Goal: Navigation & Orientation: Find specific page/section

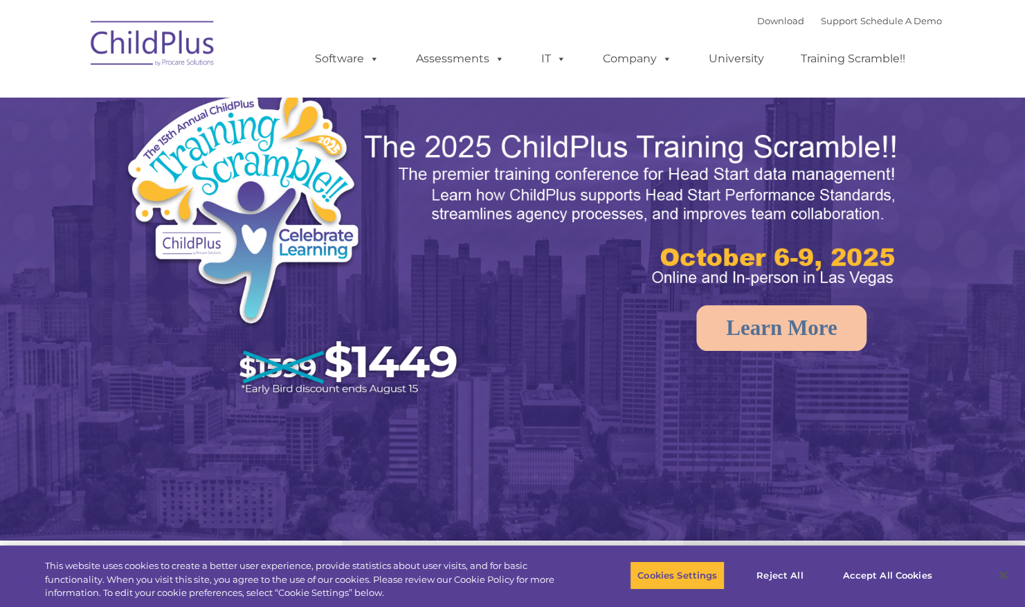
select select "MEDIUM"
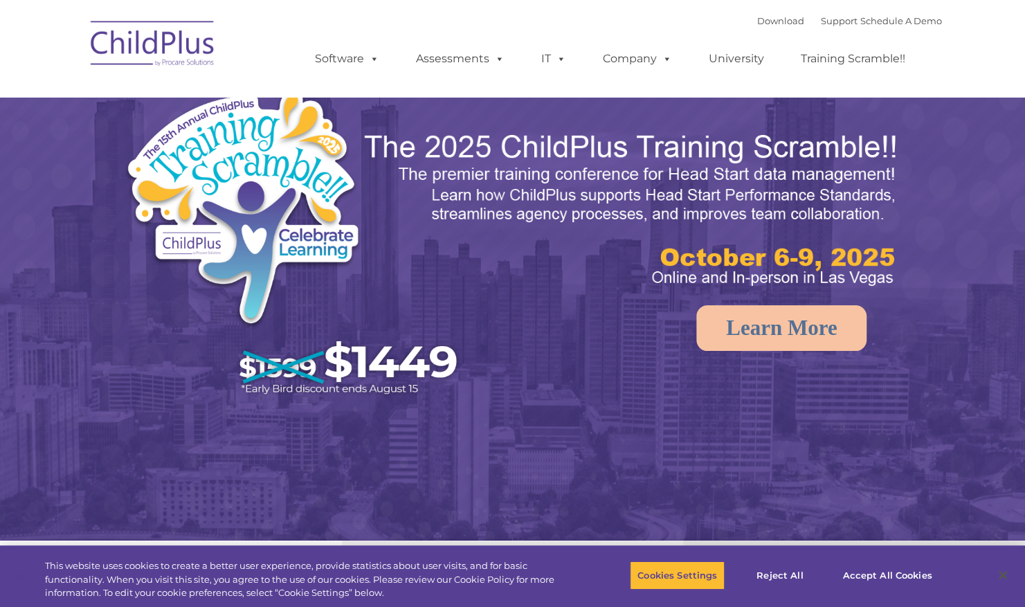
select select "MEDIUM"
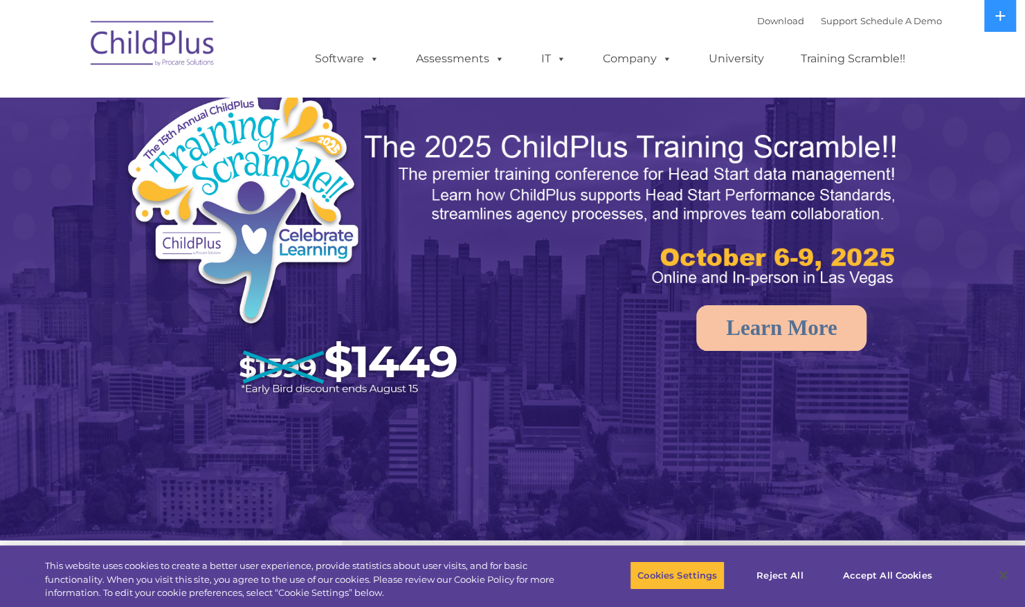
drag, startPoint x: 0, startPoint y: 0, endPoint x: 168, endPoint y: 40, distance: 172.9
click at [168, 40] on img at bounding box center [153, 45] width 138 height 69
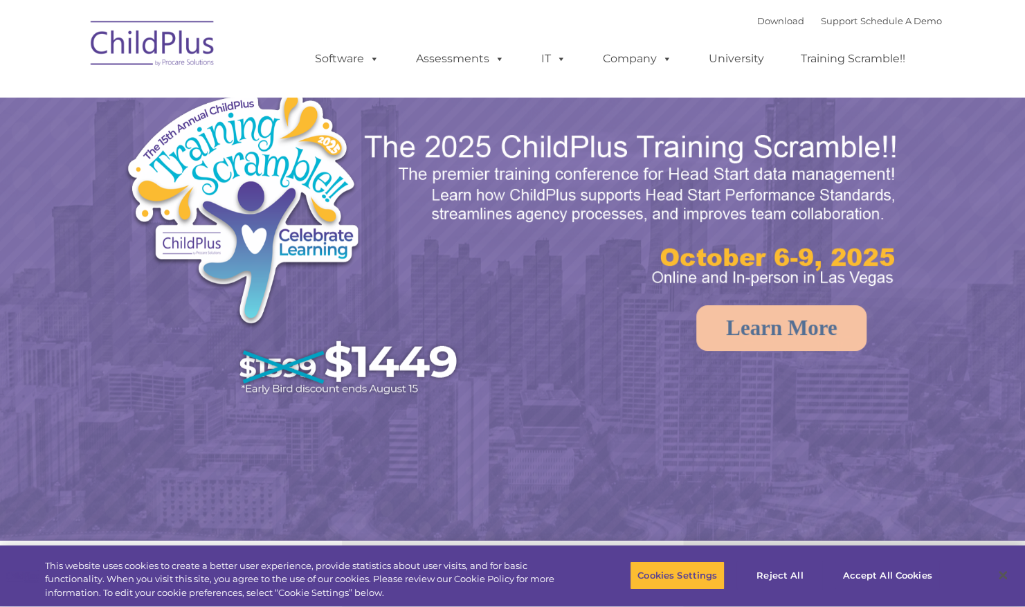
select select "MEDIUM"
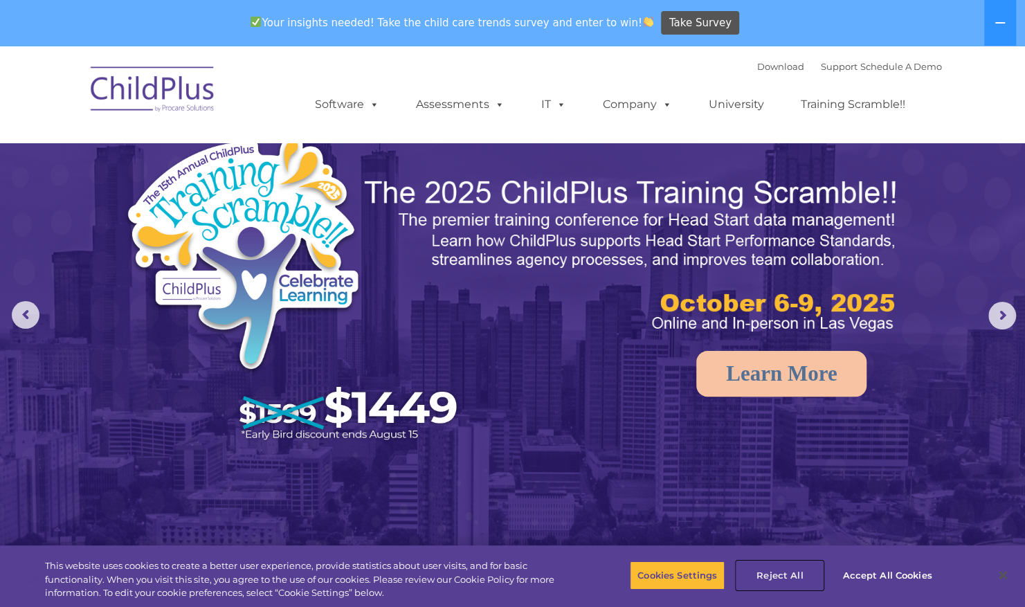
click at [796, 584] on button "Reject All" at bounding box center [779, 574] width 86 height 29
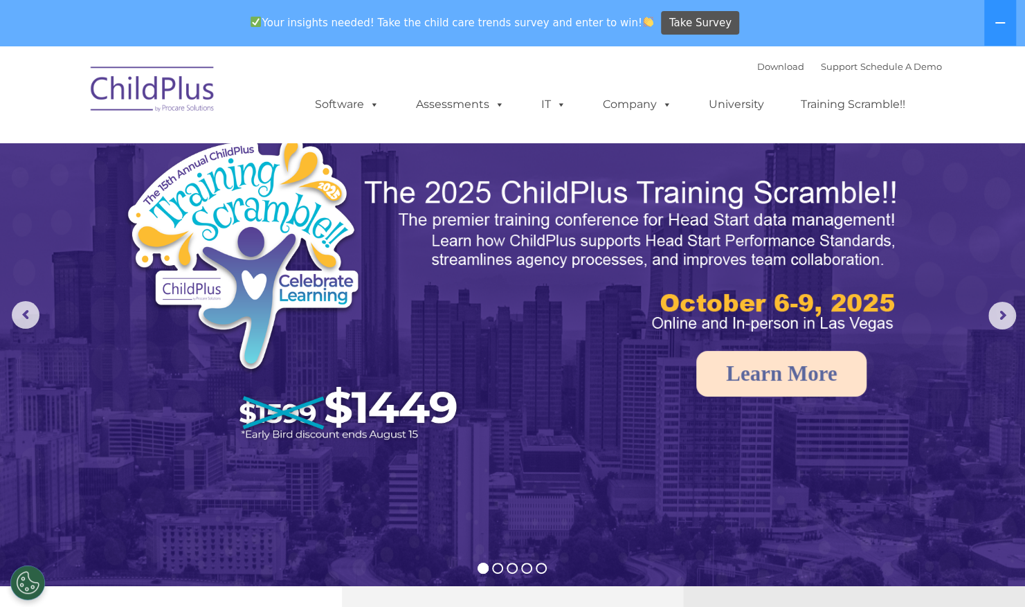
click at [1003, 320] on rs-arrow at bounding box center [1002, 316] width 28 height 28
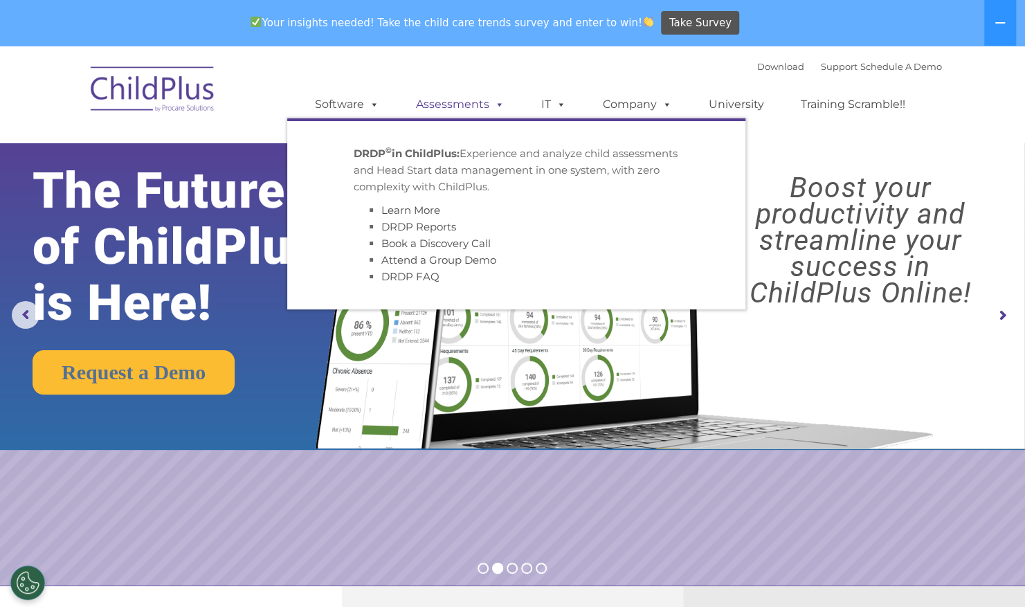
click at [429, 102] on link "Assessments" at bounding box center [460, 105] width 116 height 28
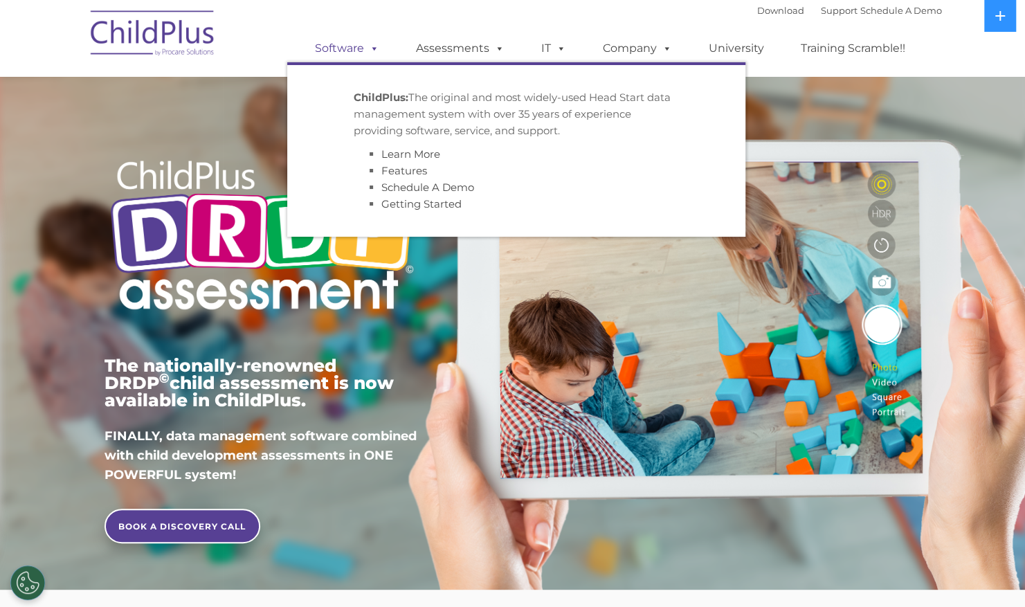
click at [345, 50] on link "Software" at bounding box center [347, 49] width 92 height 28
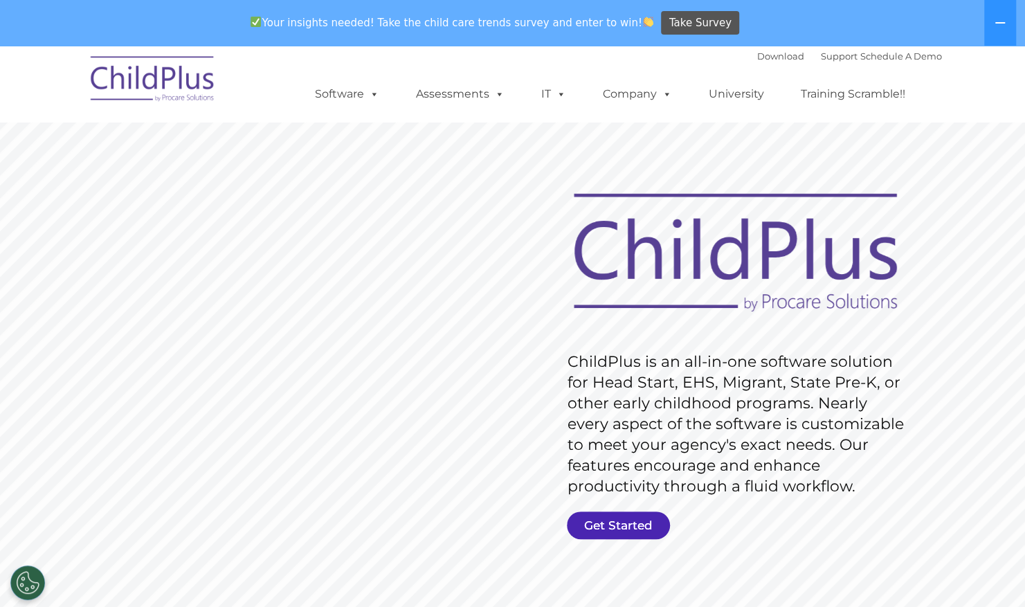
click at [605, 523] on link "Get Started" at bounding box center [618, 525] width 103 height 28
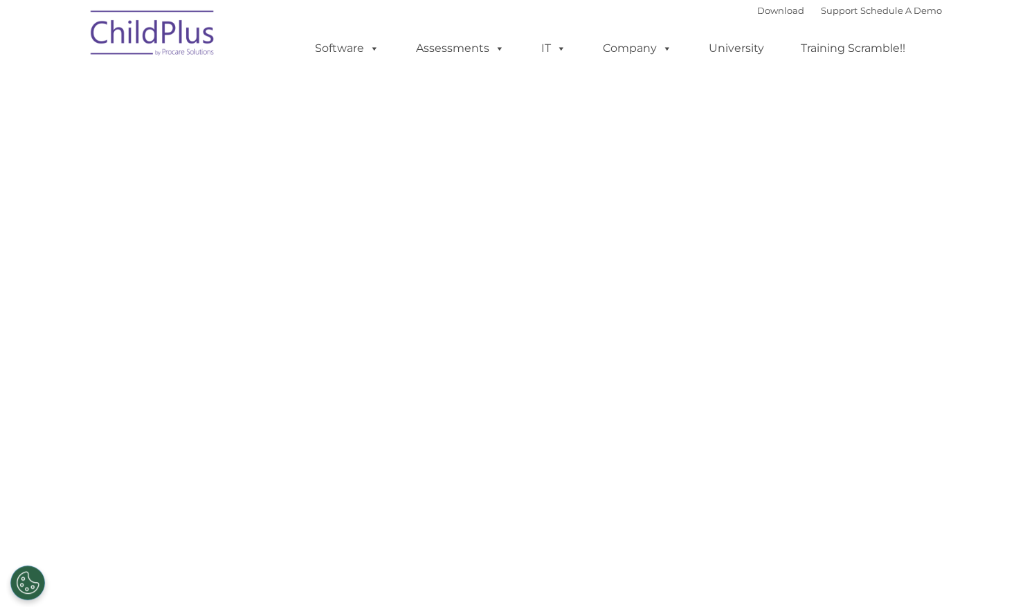
select select "MEDIUM"
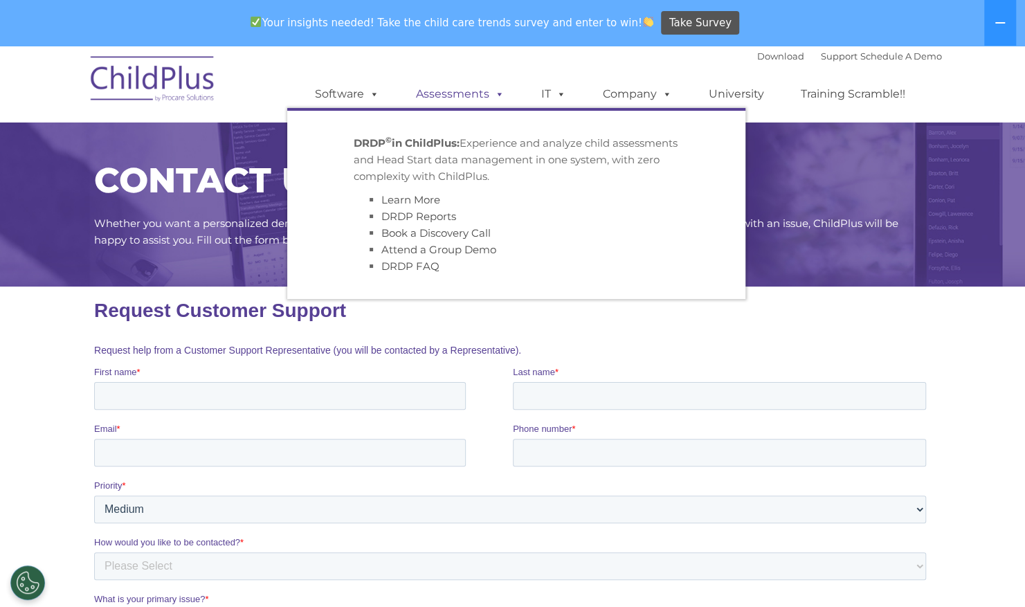
click at [444, 91] on link "Assessments" at bounding box center [460, 94] width 116 height 28
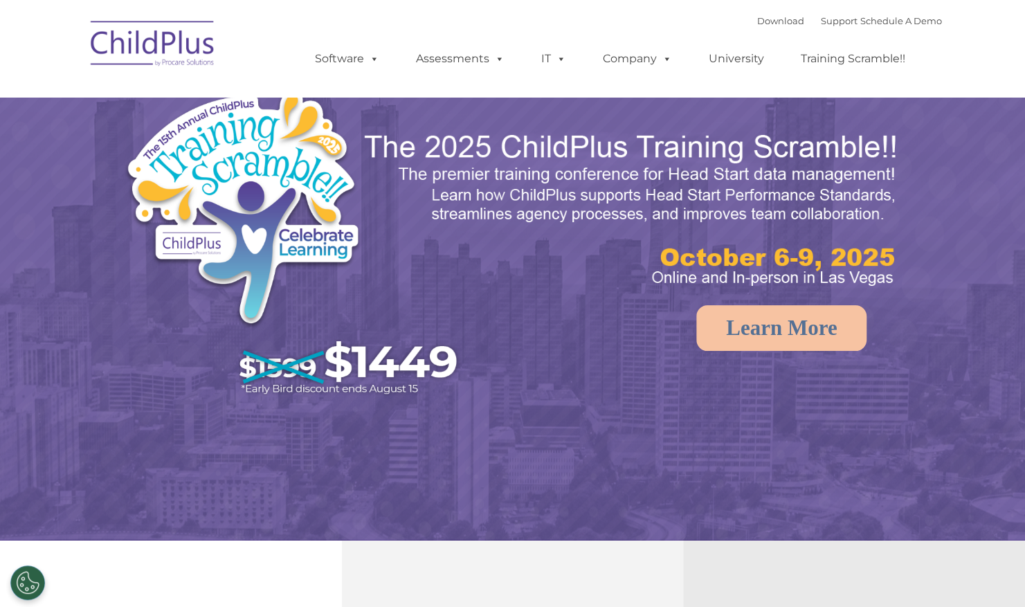
select select "MEDIUM"
